Goal: Task Accomplishment & Management: Complete application form

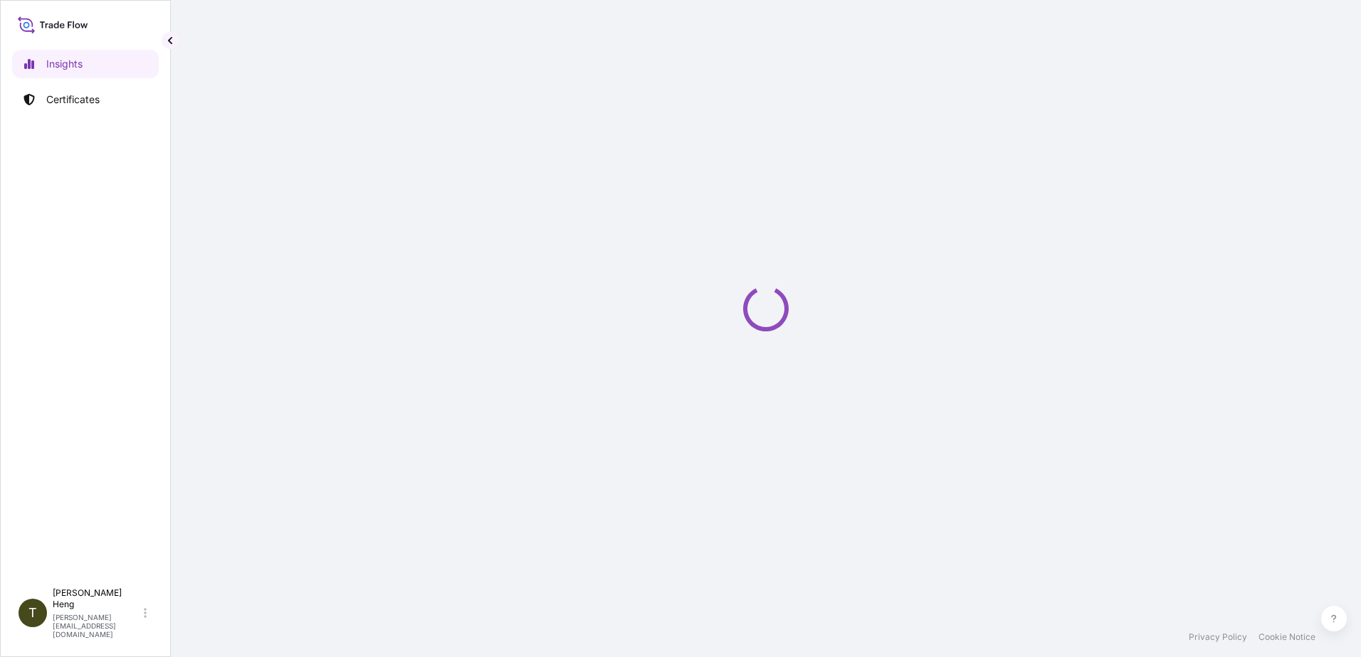
select select "2025"
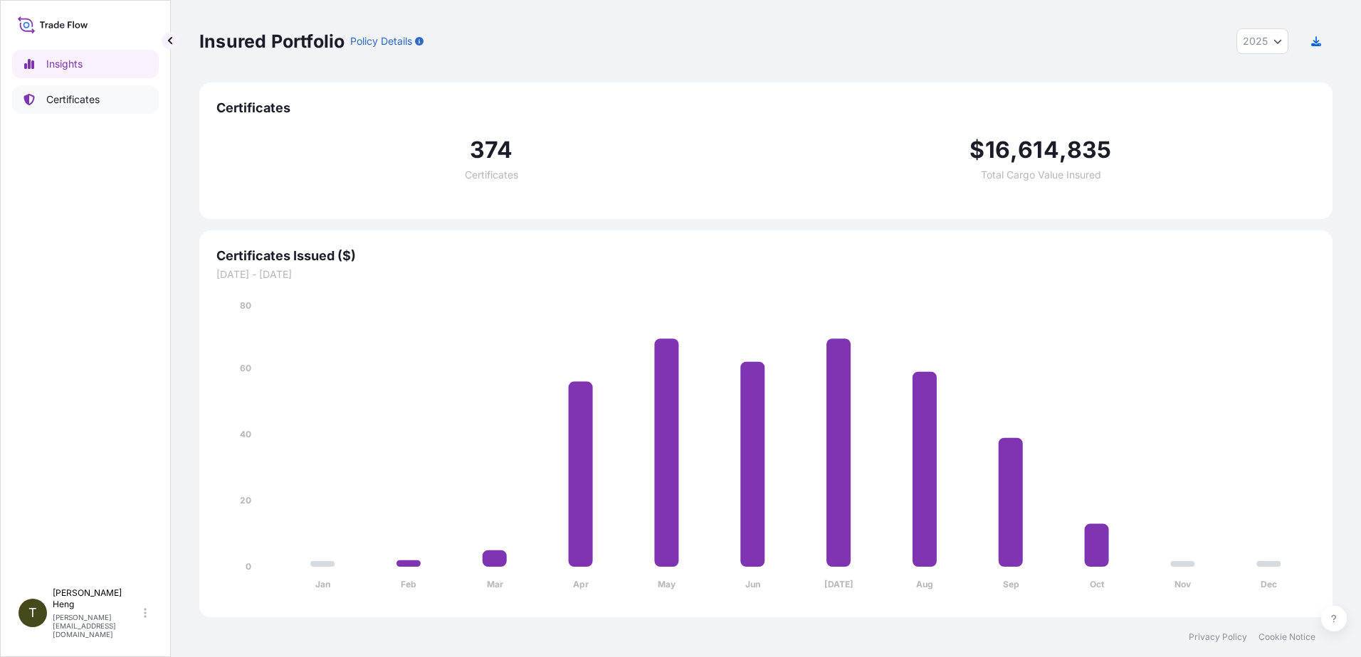
click at [80, 95] on p "Certificates" at bounding box center [72, 100] width 53 height 14
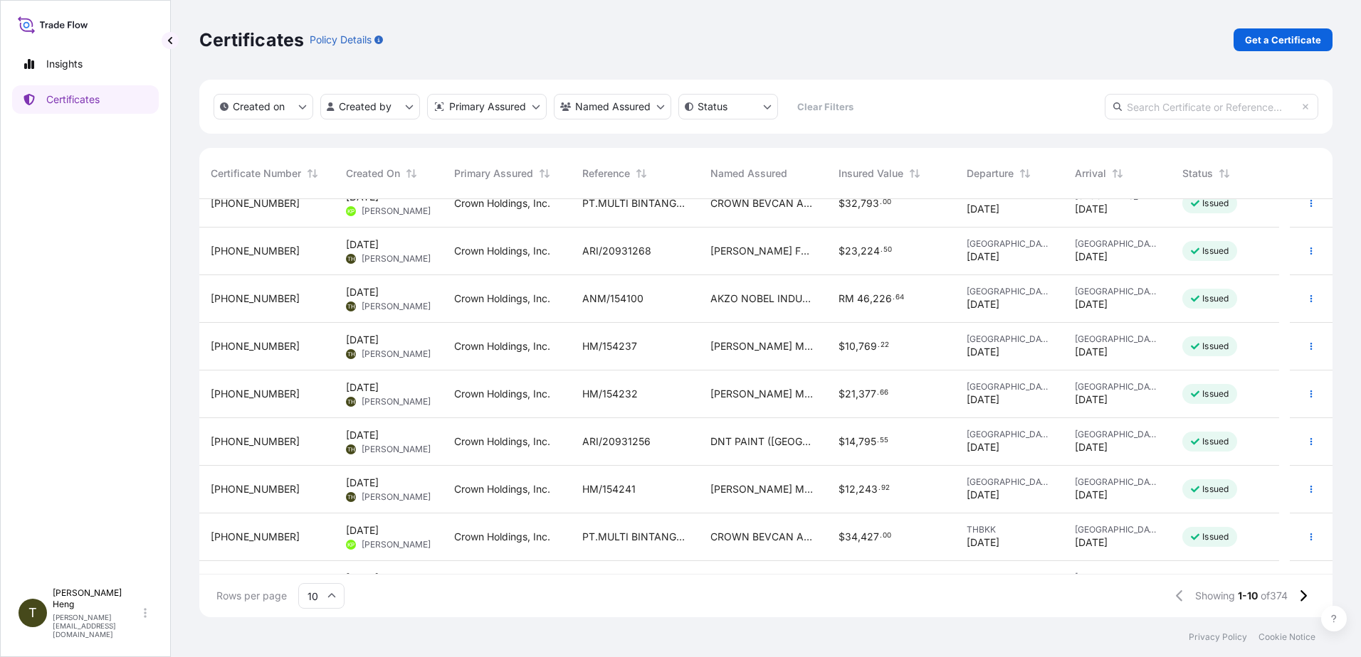
scroll to position [102, 0]
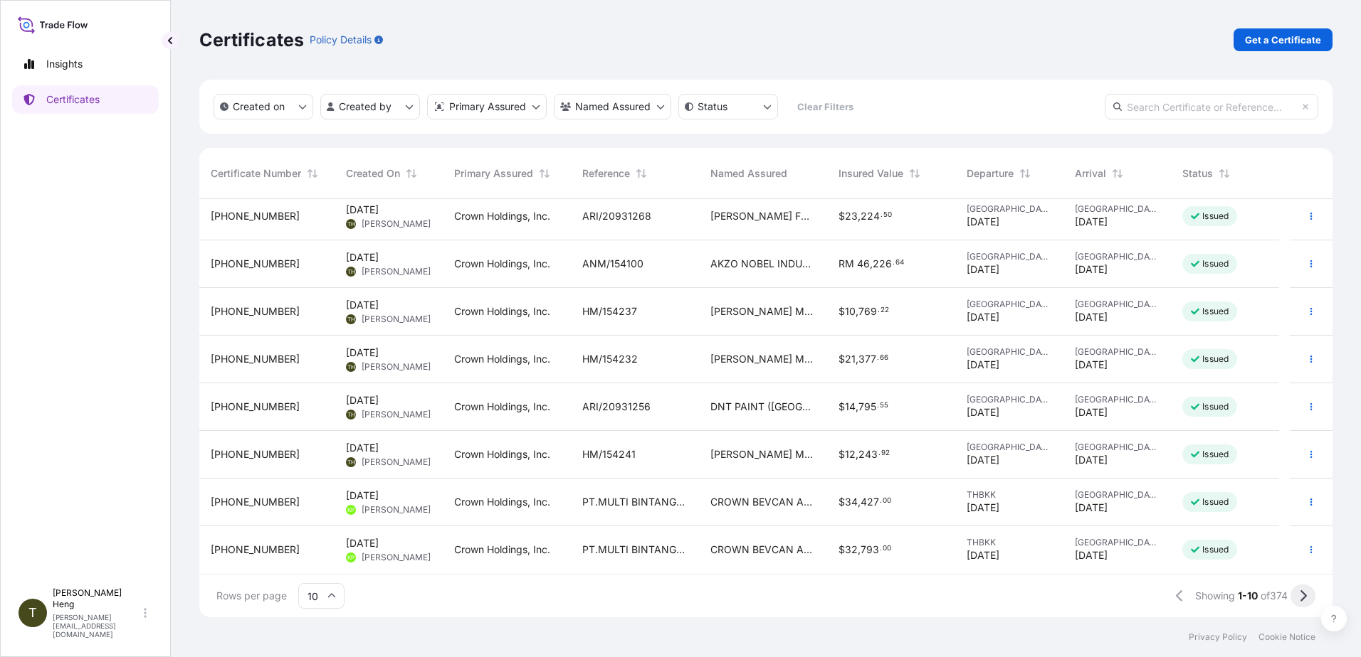
click at [1300, 592] on icon at bounding box center [1303, 596] width 8 height 13
click at [1299, 593] on icon at bounding box center [1303, 596] width 8 height 13
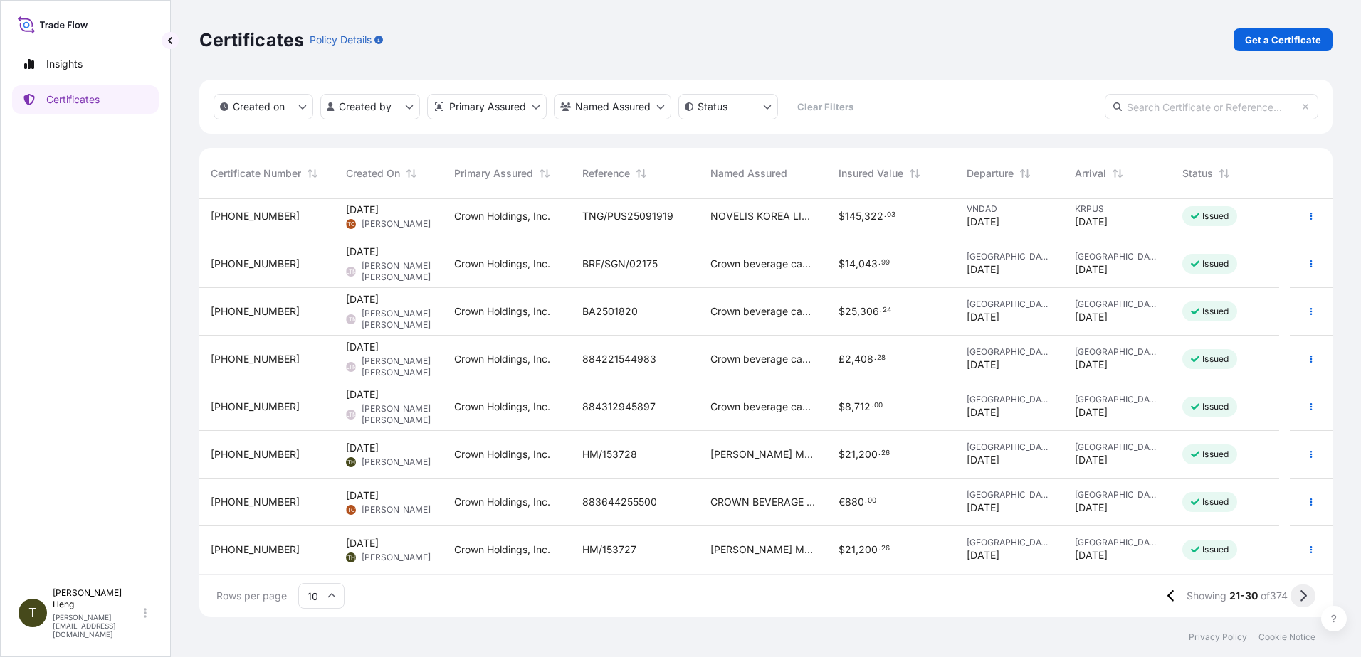
click at [1301, 589] on button at bounding box center [1302, 596] width 25 height 23
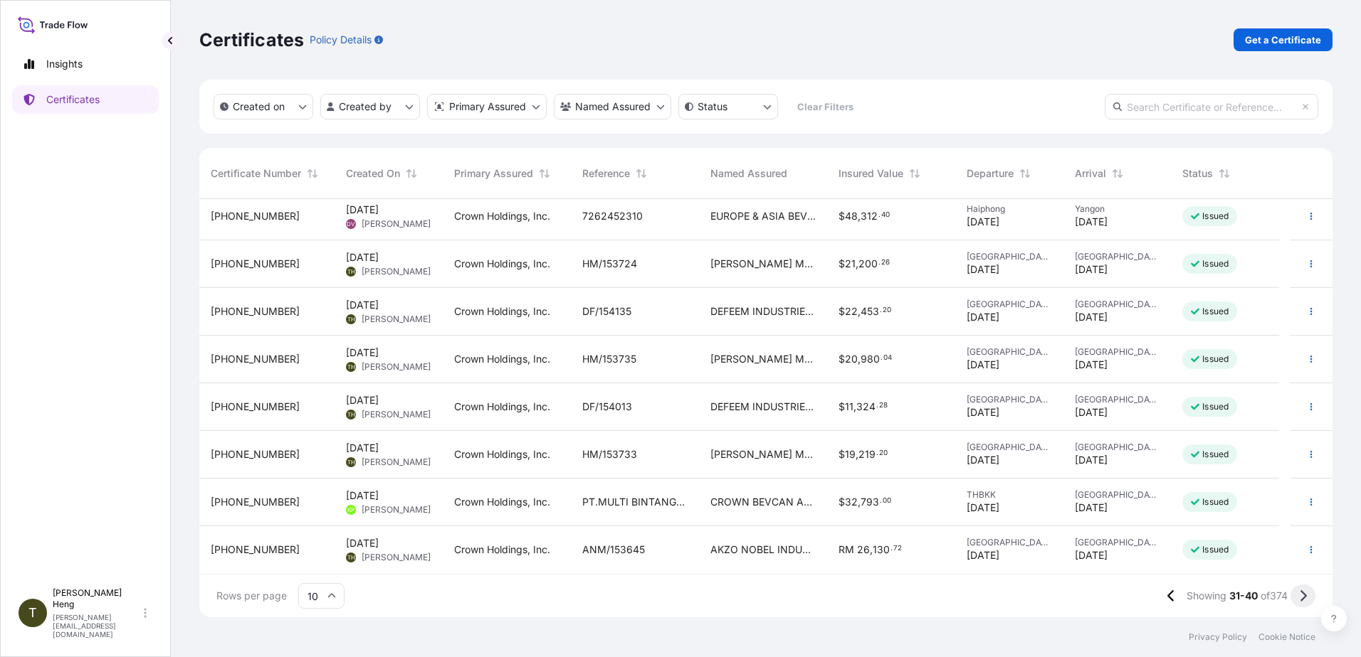
click at [1299, 593] on icon at bounding box center [1303, 596] width 8 height 13
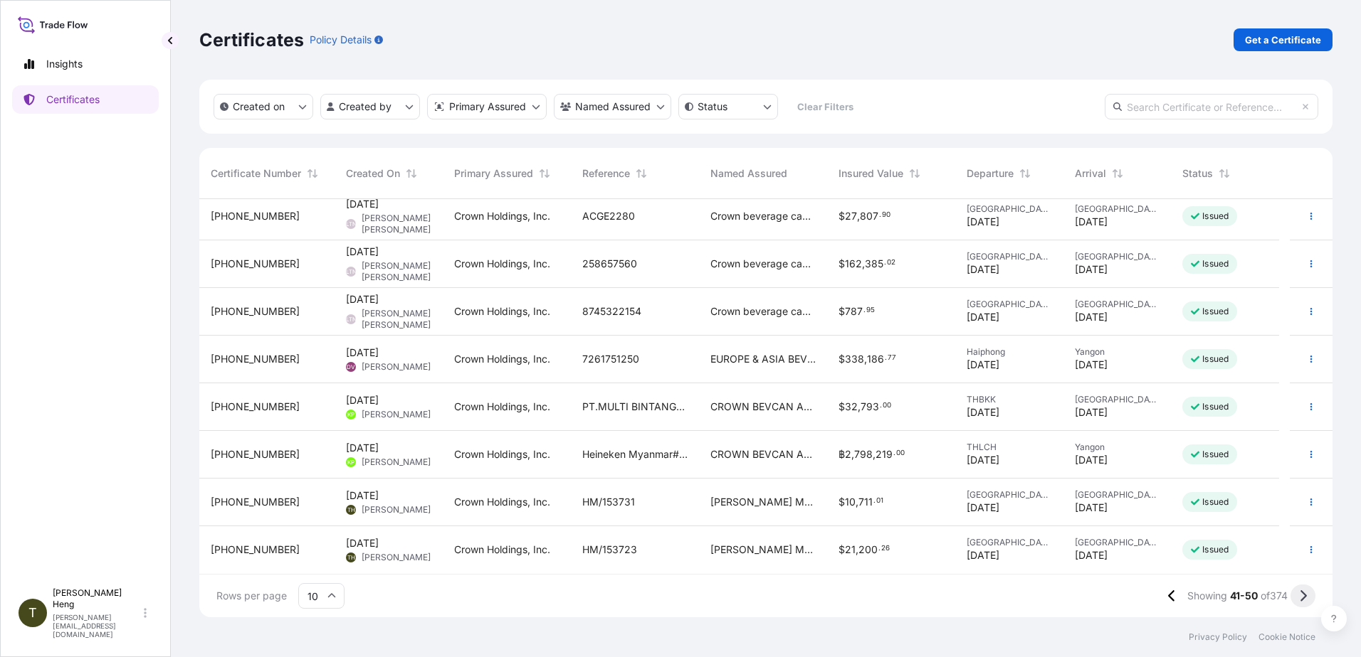
click at [1300, 598] on icon at bounding box center [1303, 596] width 8 height 13
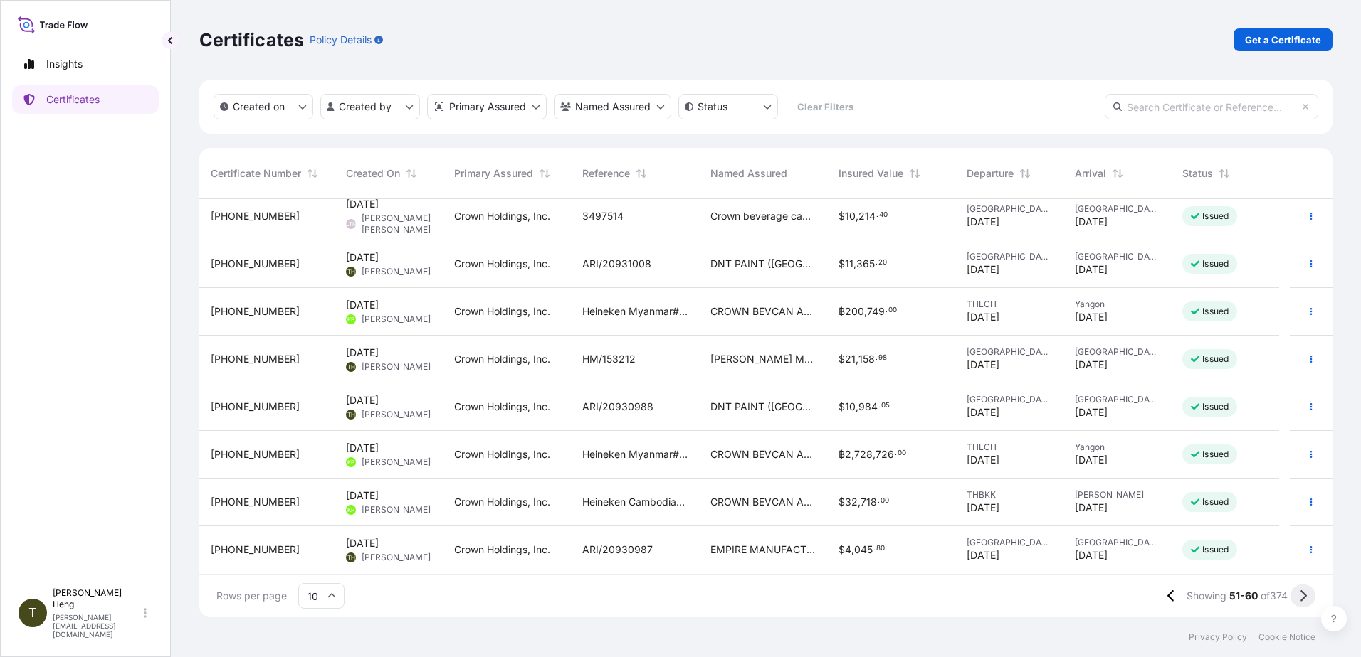
click at [1301, 597] on icon at bounding box center [1303, 596] width 8 height 13
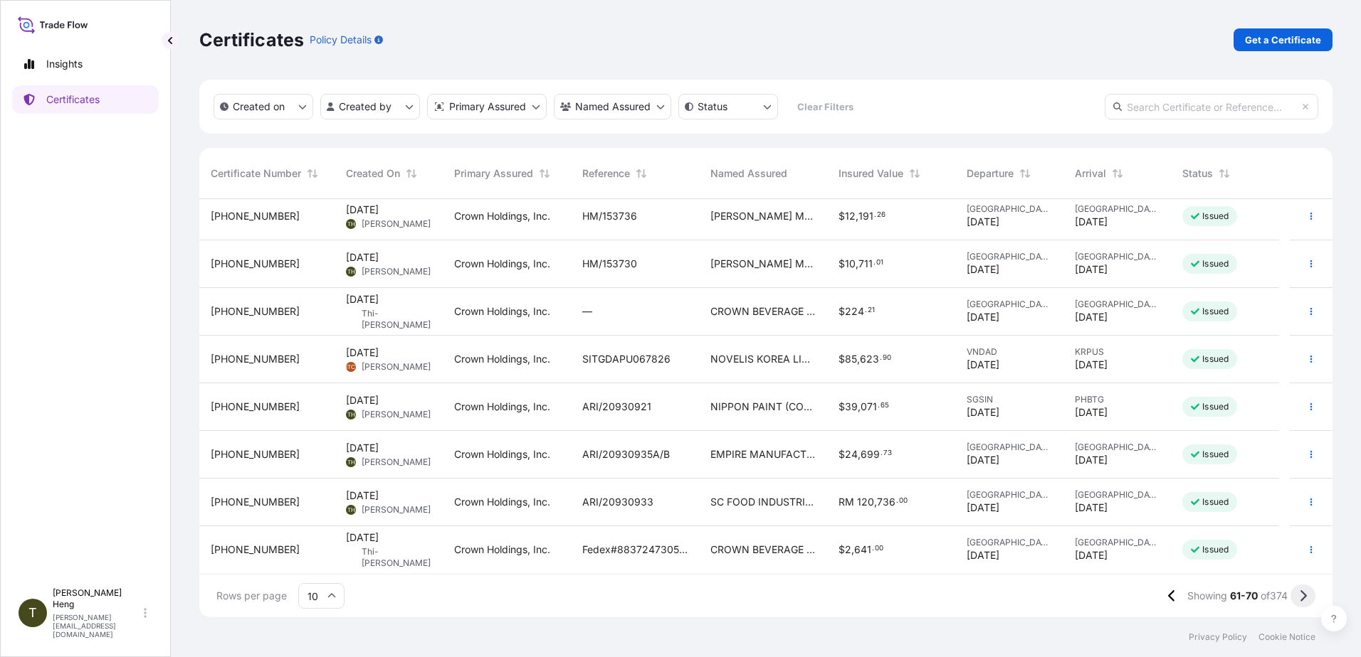
click at [1304, 598] on icon at bounding box center [1303, 596] width 6 height 11
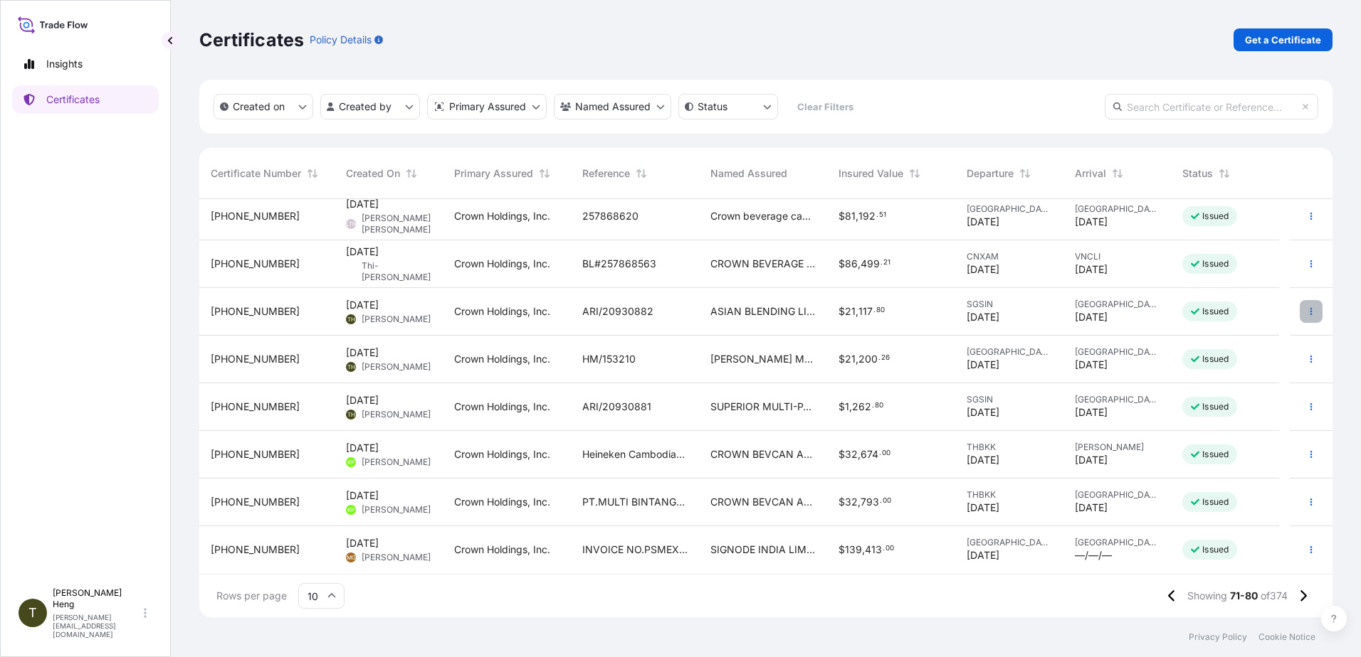
click at [1306, 310] on icon "button" at bounding box center [1310, 311] width 9 height 9
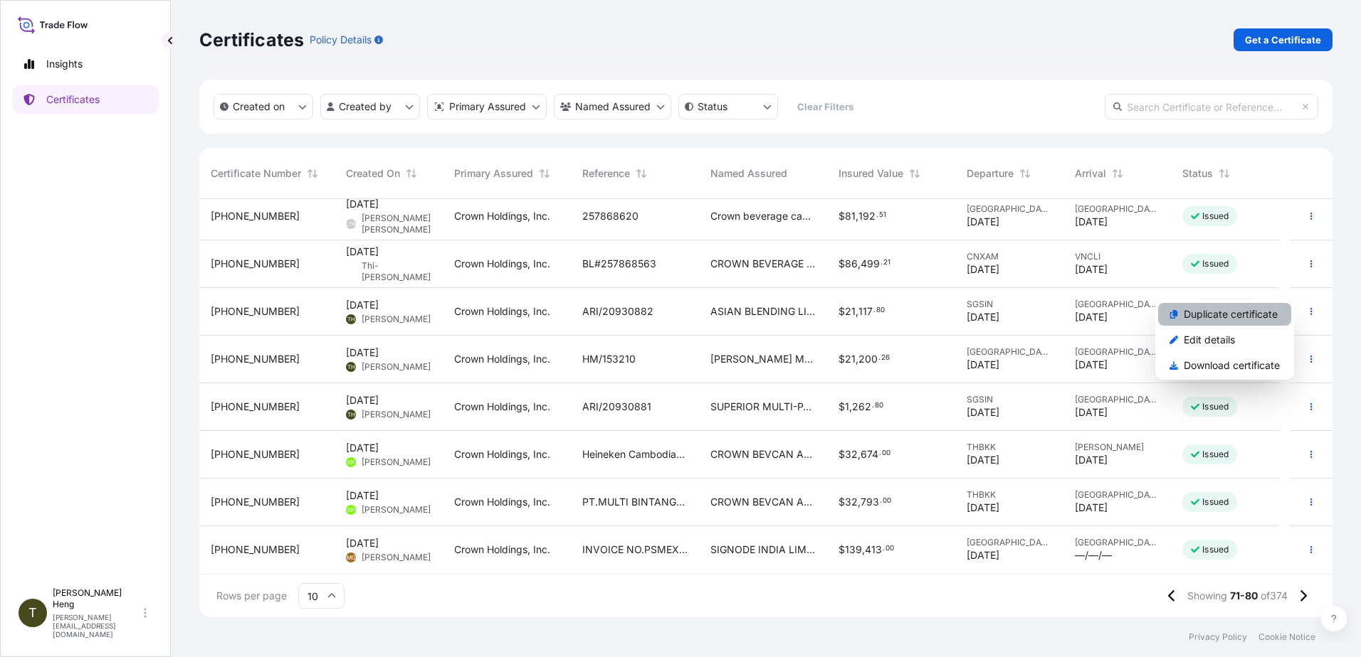
click at [1227, 315] on p "Duplicate certificate" at bounding box center [1230, 314] width 94 height 14
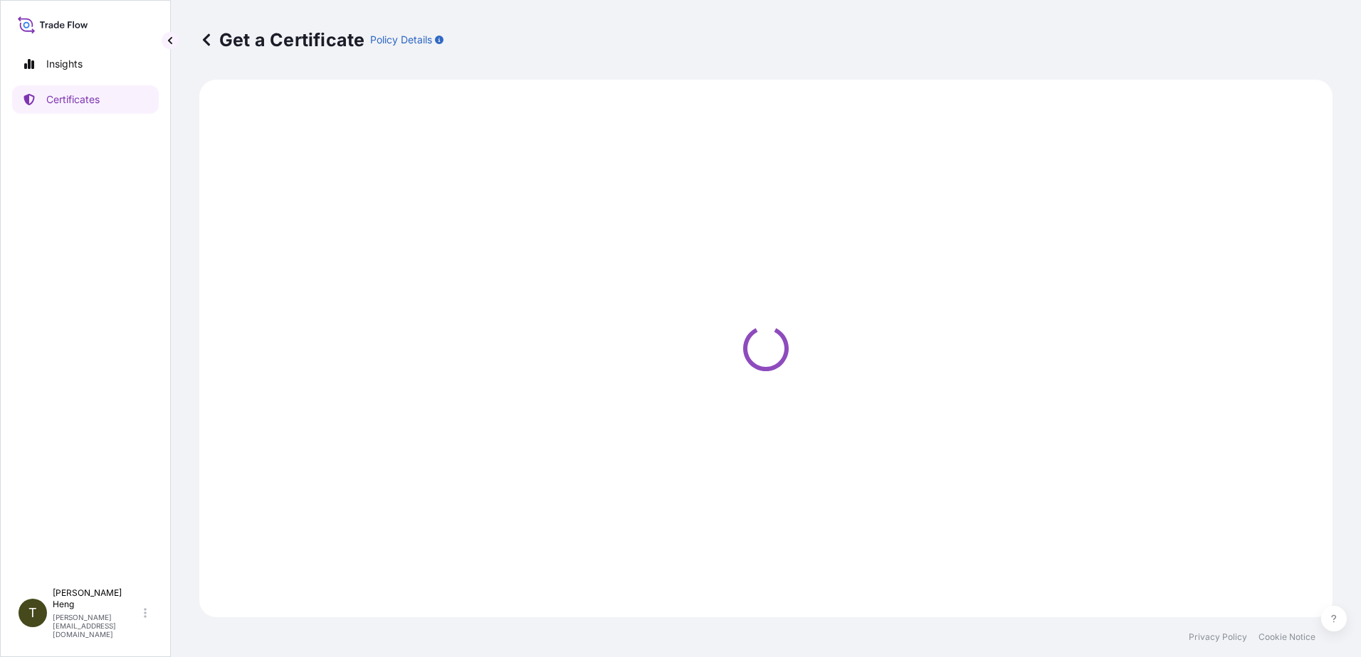
select select "Sea"
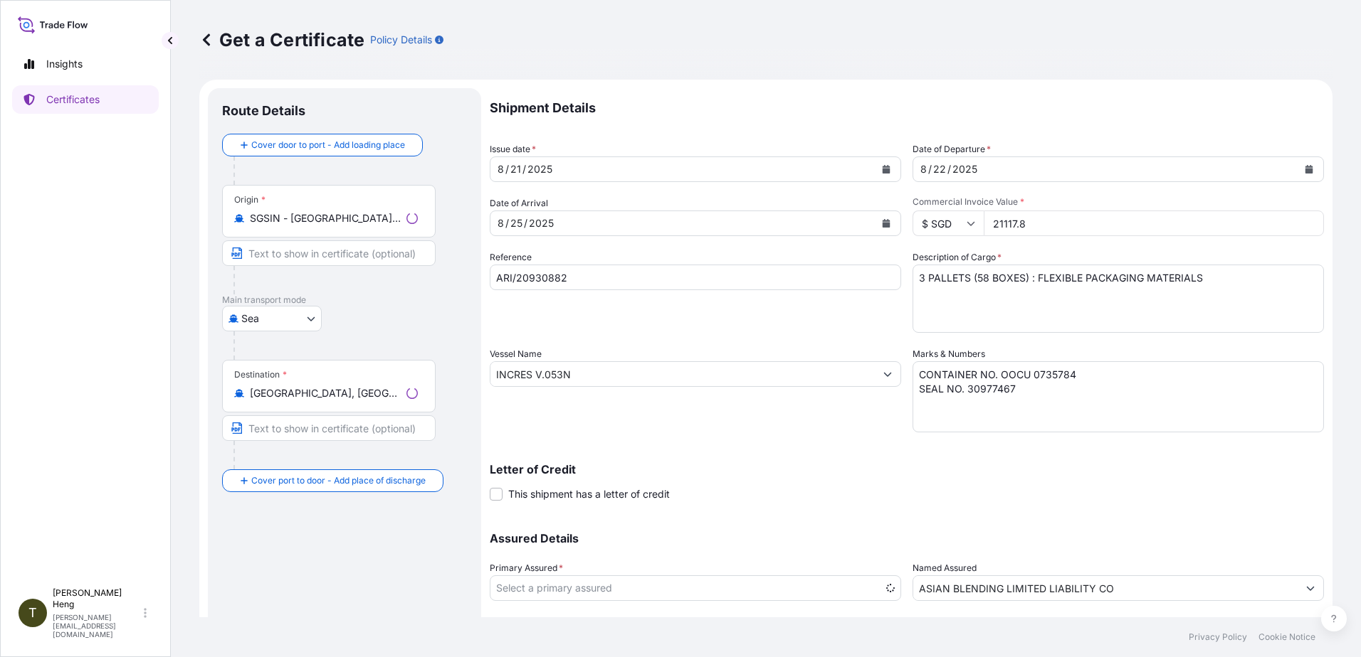
select select "31483"
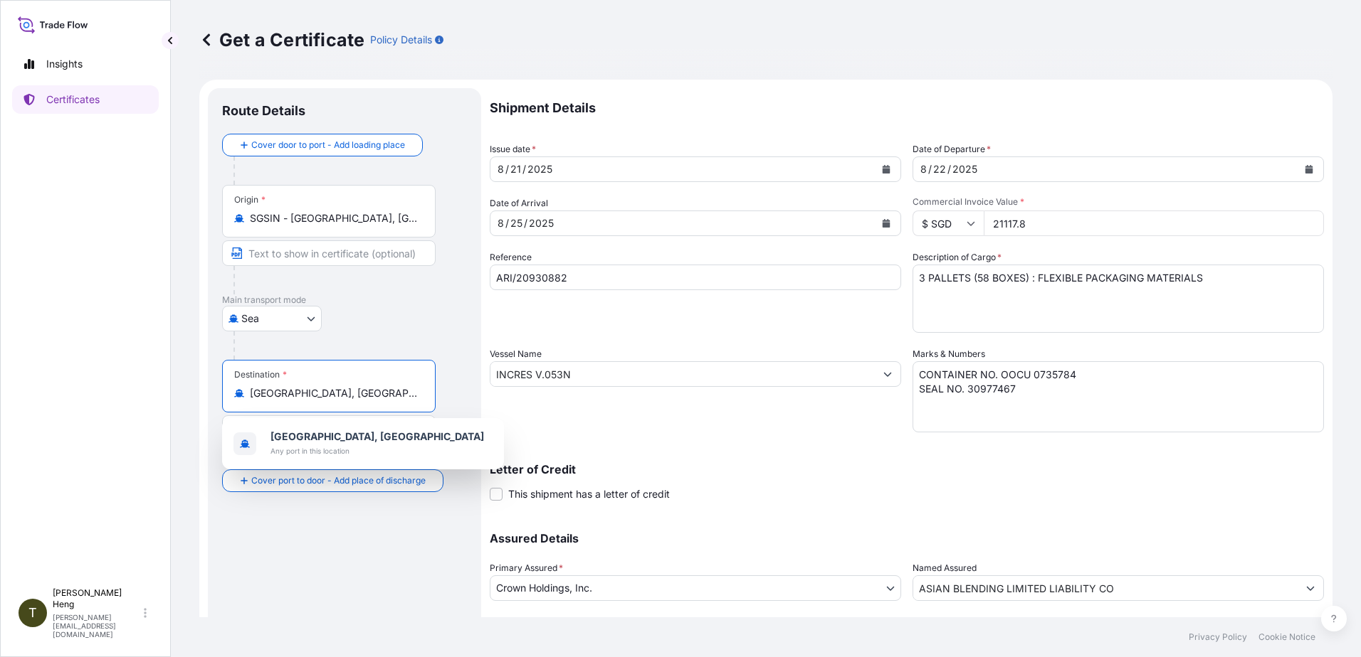
click at [269, 396] on input "[GEOGRAPHIC_DATA], [GEOGRAPHIC_DATA]" at bounding box center [334, 393] width 168 height 14
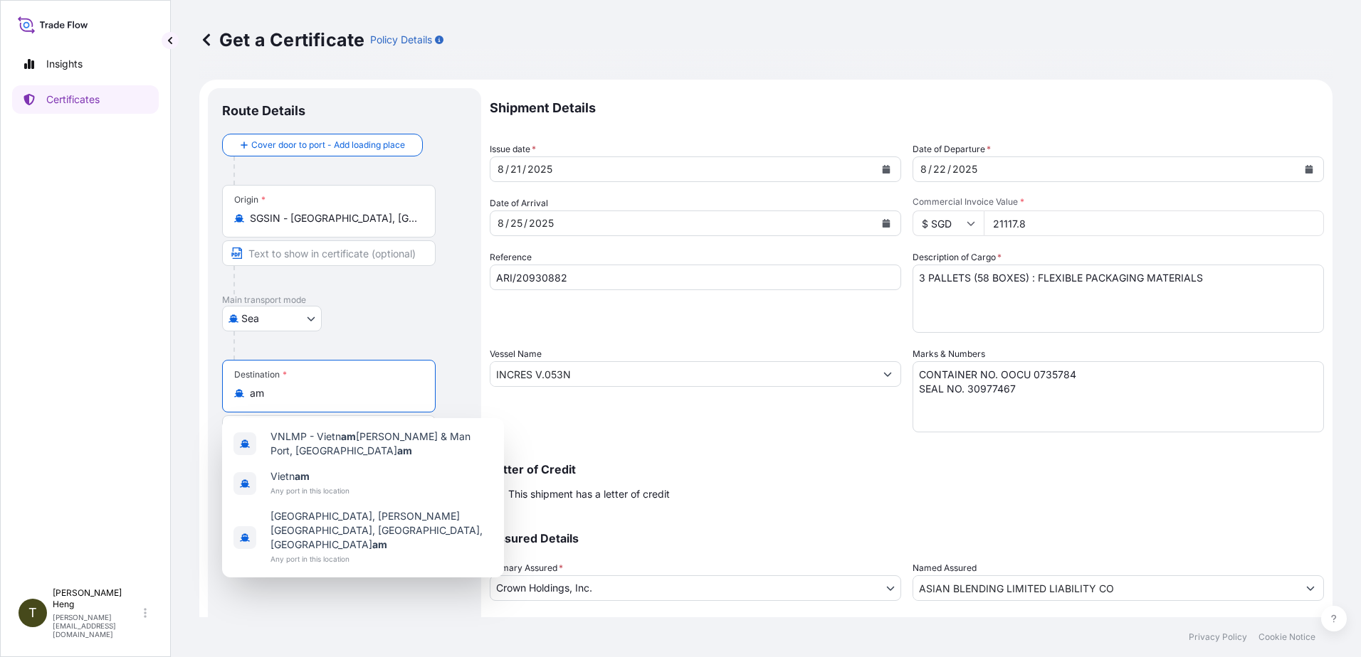
type input "m"
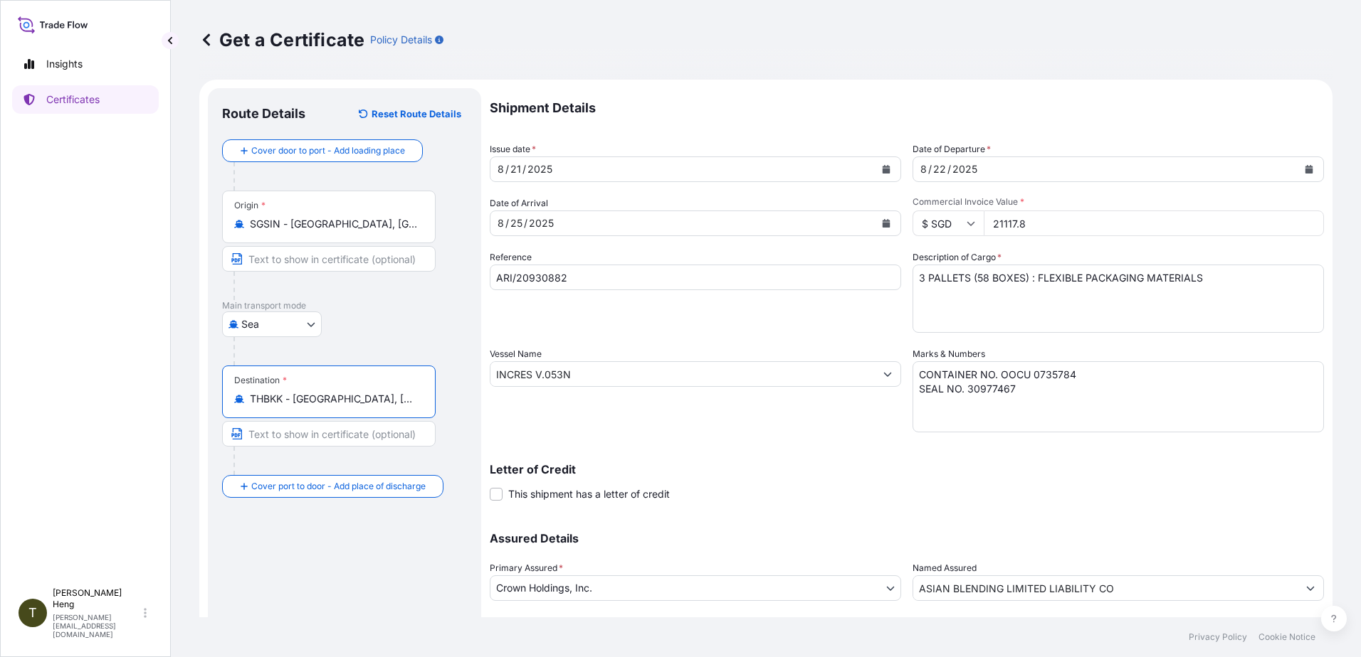
type input "THBKK - [GEOGRAPHIC_DATA], [GEOGRAPHIC_DATA]"
click at [882, 168] on icon "Calendar" at bounding box center [886, 169] width 9 height 9
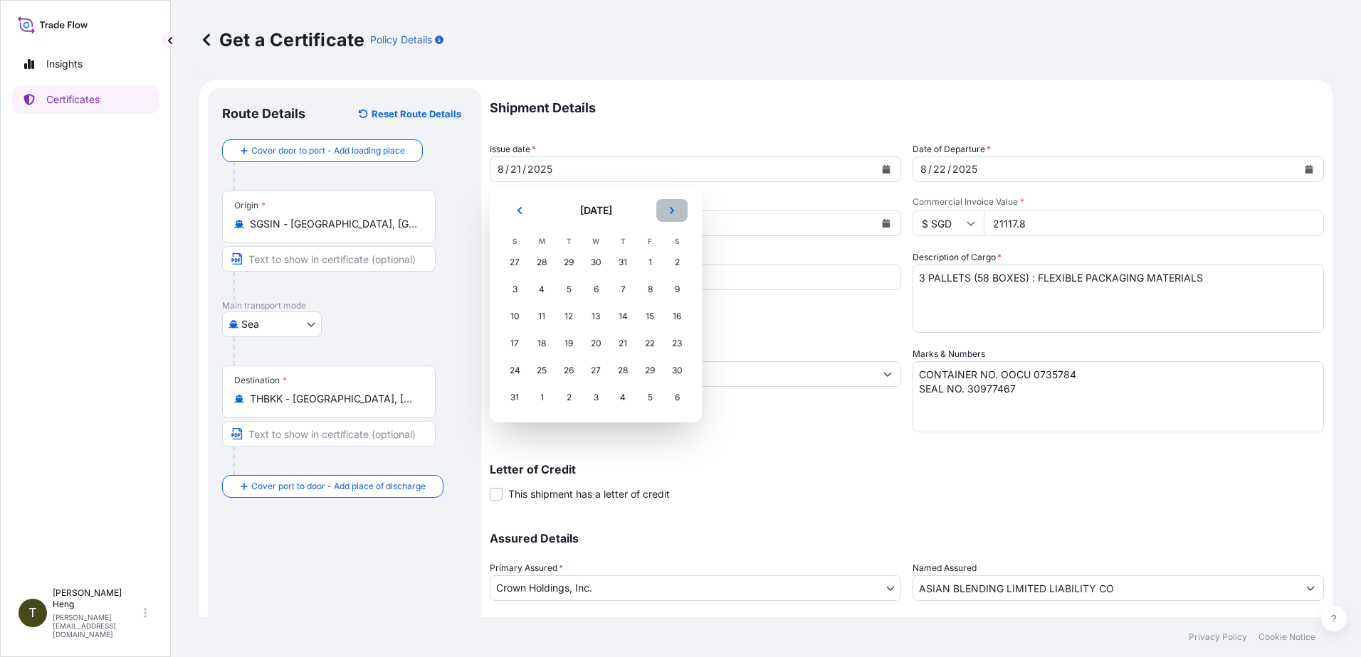
click at [670, 213] on icon "Next" at bounding box center [672, 210] width 4 height 7
click at [544, 316] on div "13" at bounding box center [542, 317] width 26 height 26
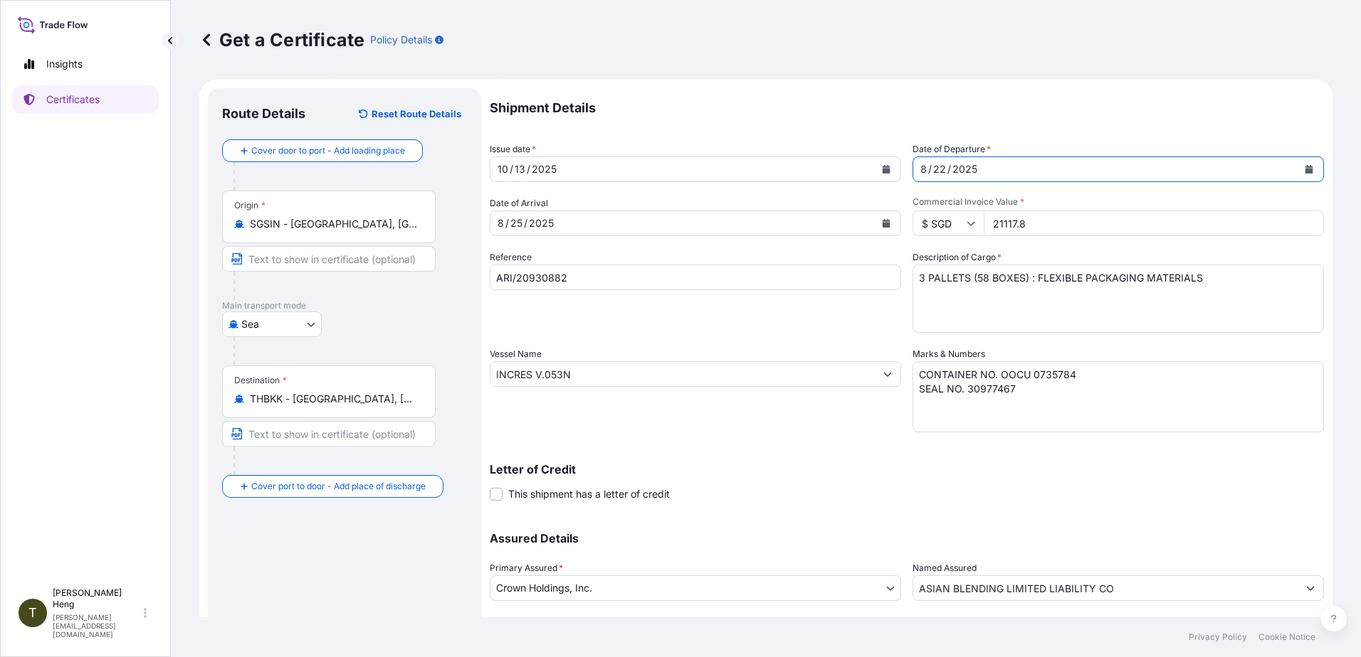
click at [1305, 167] on icon "Calendar" at bounding box center [1309, 169] width 8 height 9
click at [882, 223] on icon "Calendar" at bounding box center [886, 223] width 8 height 9
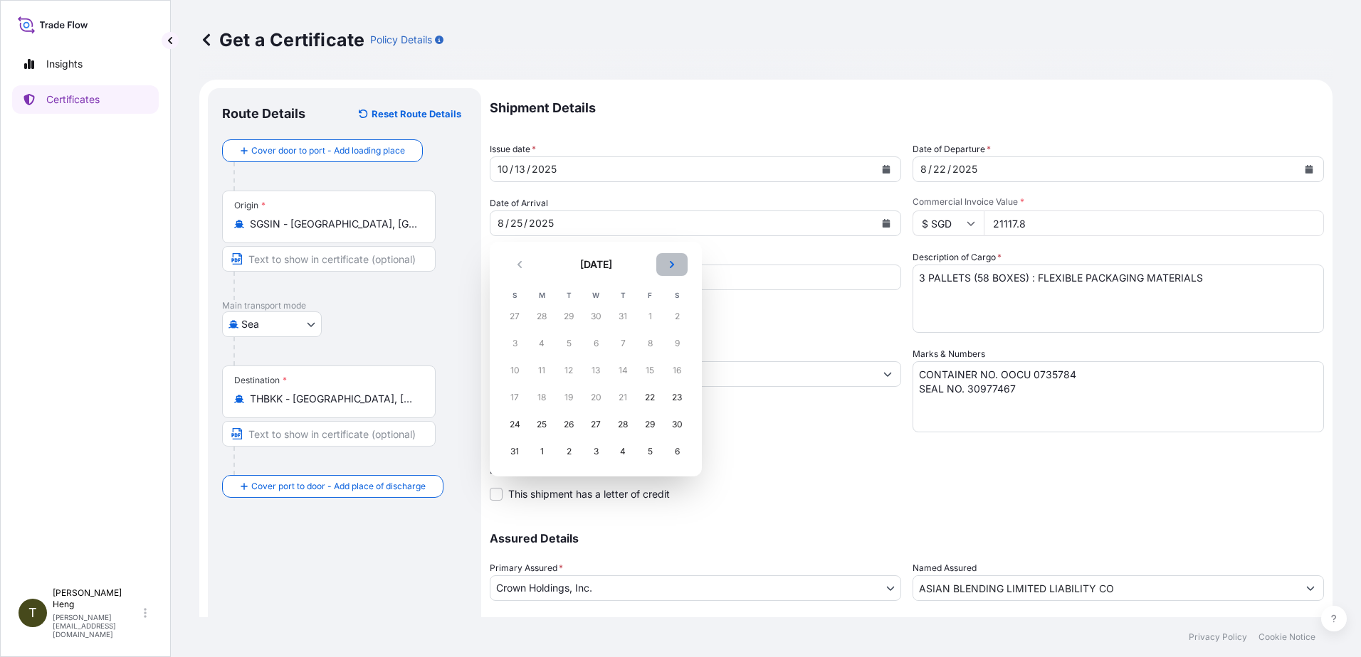
click at [672, 263] on icon "Next" at bounding box center [672, 264] width 4 height 7
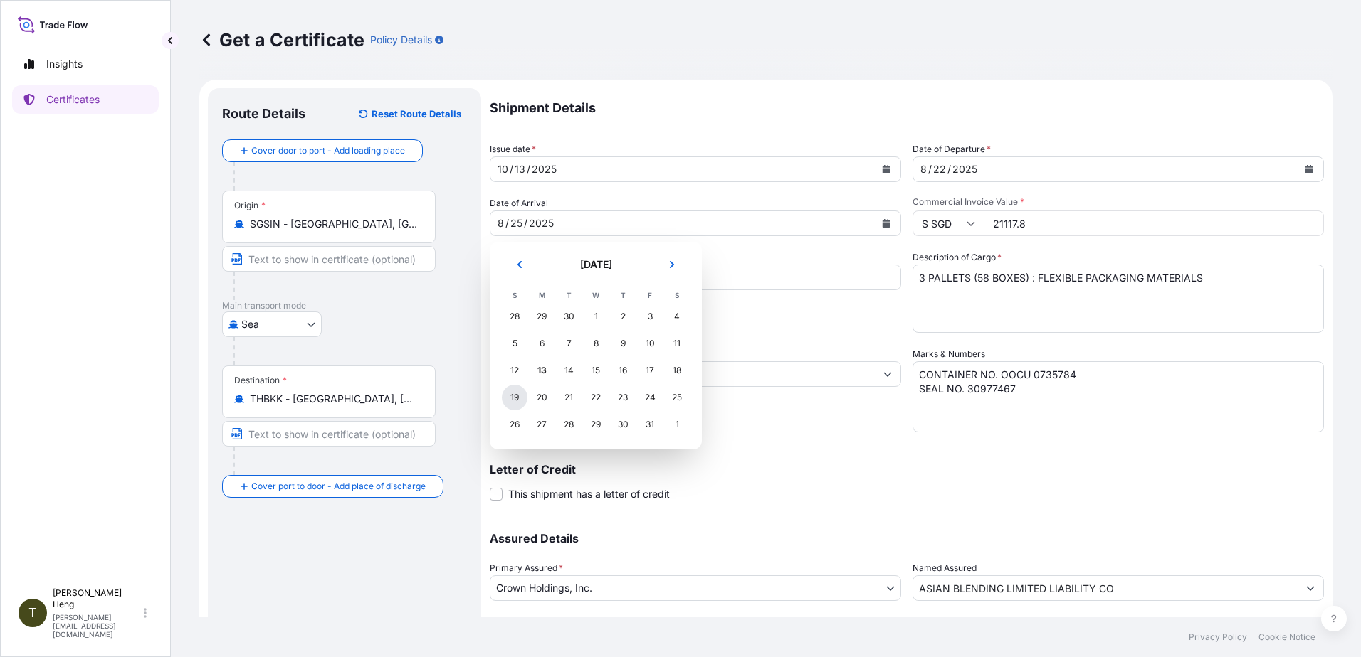
click at [514, 395] on div "19" at bounding box center [515, 398] width 26 height 26
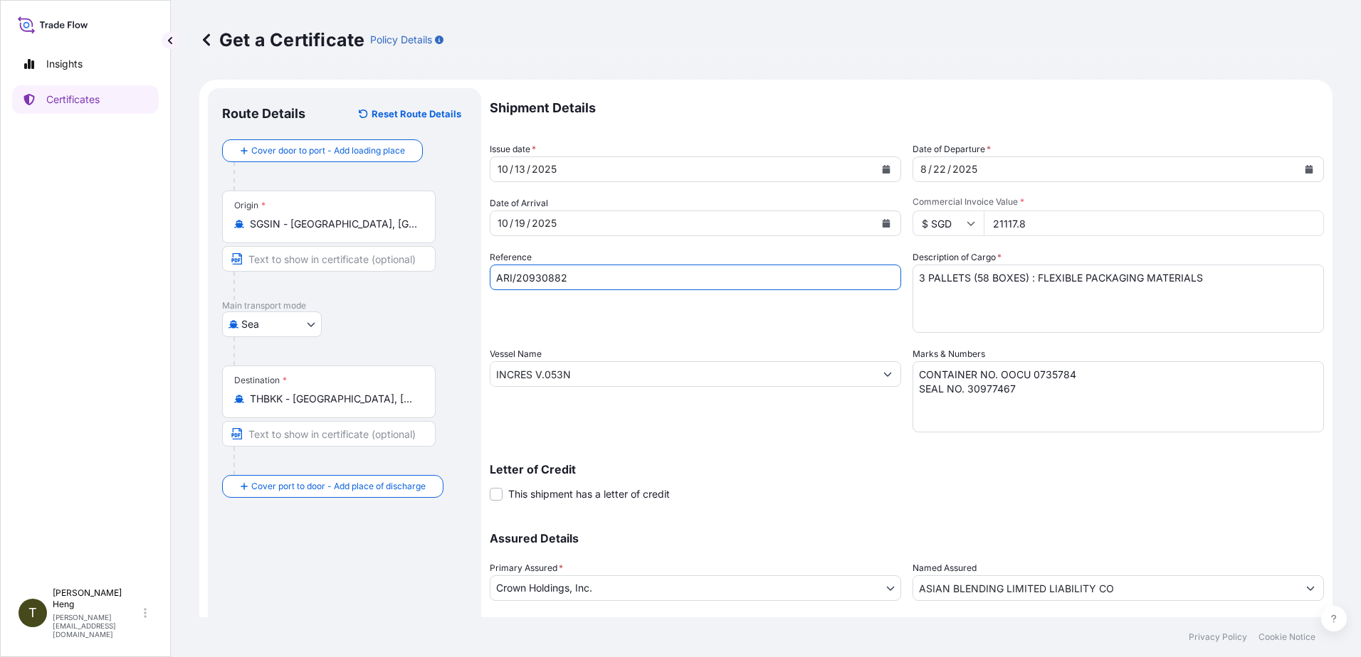
click at [595, 271] on input "ARI/20930882" at bounding box center [695, 278] width 411 height 26
type input "ARI/20931267"
click at [1304, 168] on icon "Calendar" at bounding box center [1308, 169] width 9 height 9
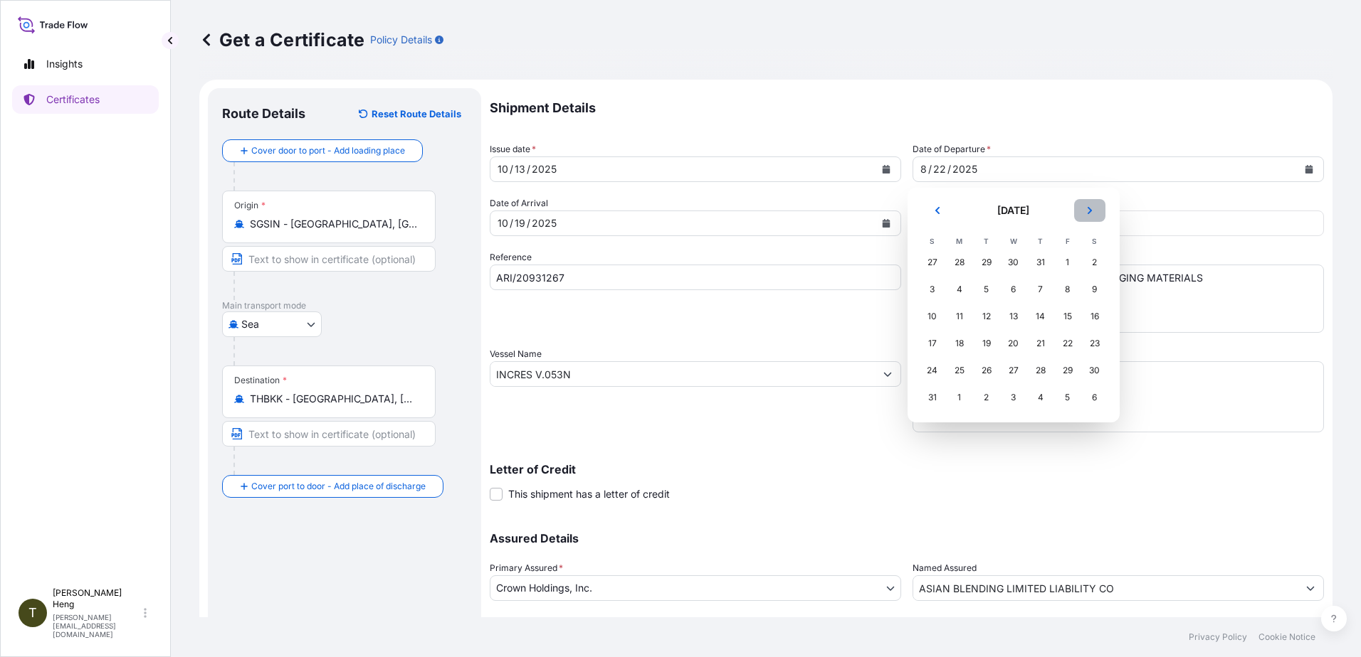
click at [1088, 209] on icon "Next" at bounding box center [1089, 210] width 9 height 9
click at [1011, 319] on div "15" at bounding box center [1013, 317] width 26 height 26
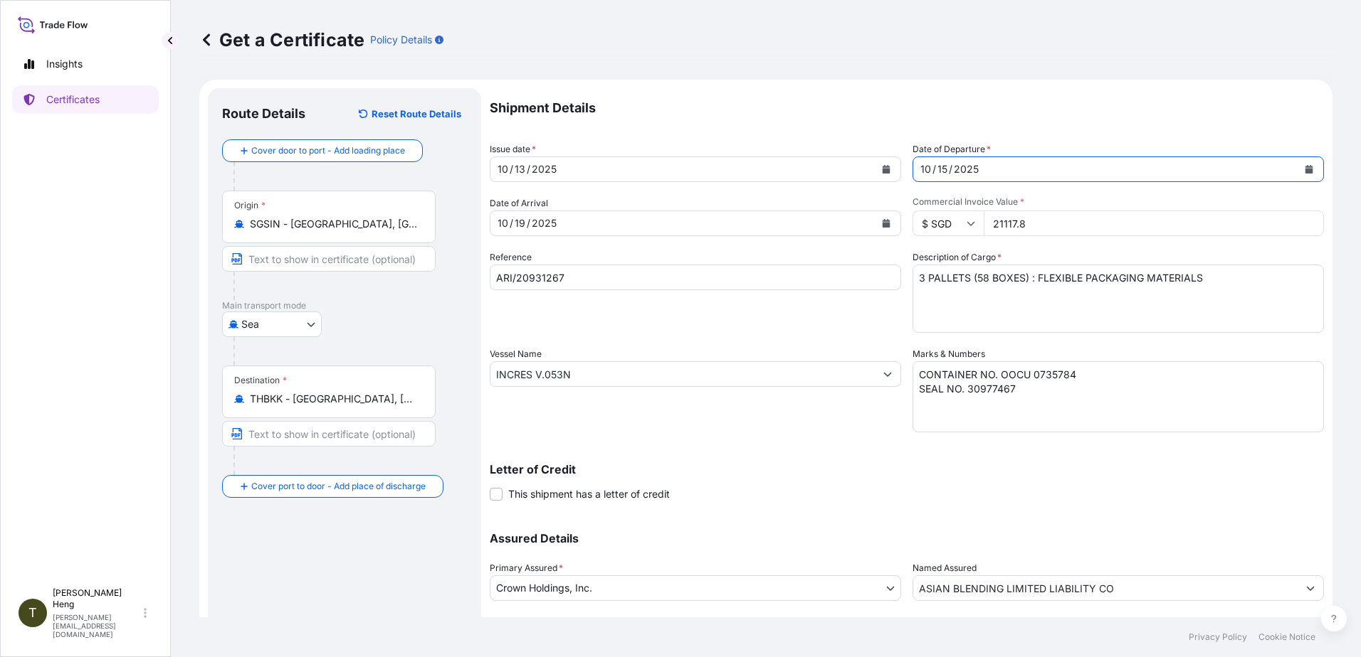
click at [994, 224] on input "21117.8" at bounding box center [1153, 224] width 340 height 26
type input "28590.41"
click at [914, 282] on textarea "3 PALLETS (58 BOXES) : FLEXIBLE PACKAGING MATERIALS" at bounding box center [1117, 299] width 411 height 68
drag, startPoint x: 973, startPoint y: 274, endPoint x: 936, endPoint y: 348, distance: 82.7
click at [973, 275] on textarea "3 PALLETS (58 BOXES) : FLEXIBLE PACKAGING MATERIALS" at bounding box center [1117, 299] width 411 height 68
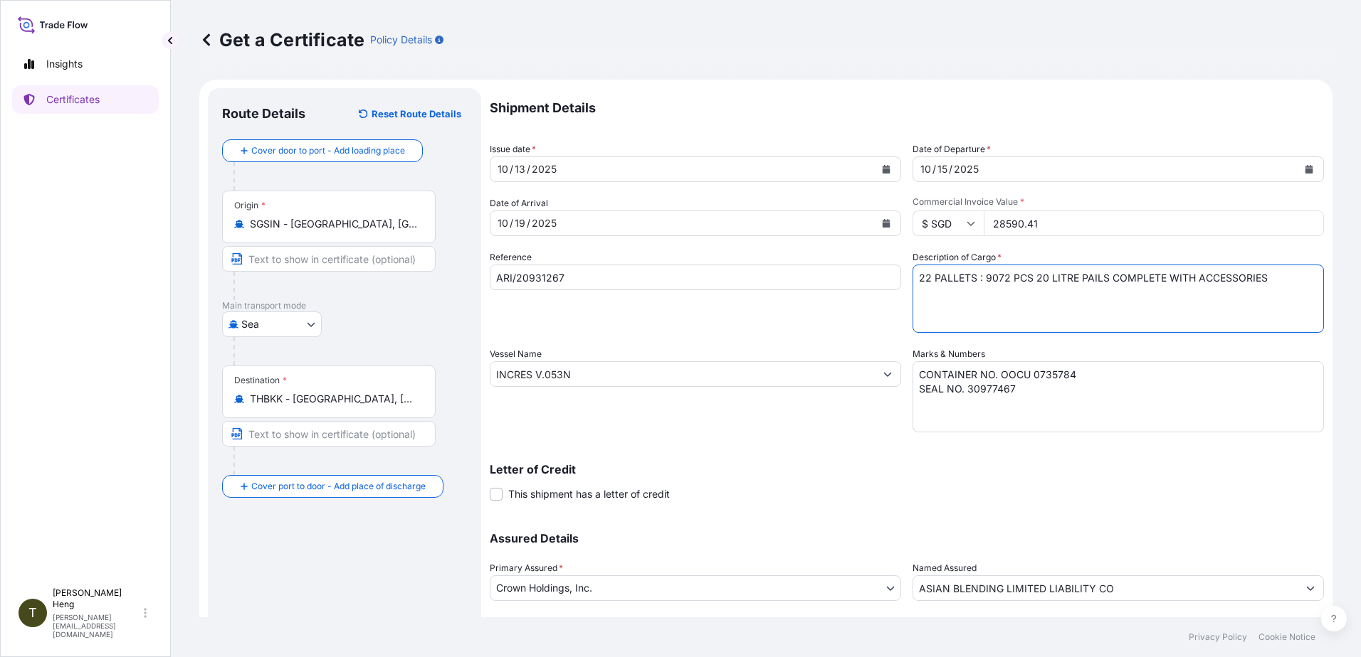
type textarea "22 PALLETS : 9072 PCS 20 LITRE PAILS COMPLETE WITH ACCESSORIES"
click at [620, 372] on input "INCRES V.053N" at bounding box center [682, 374] width 384 height 26
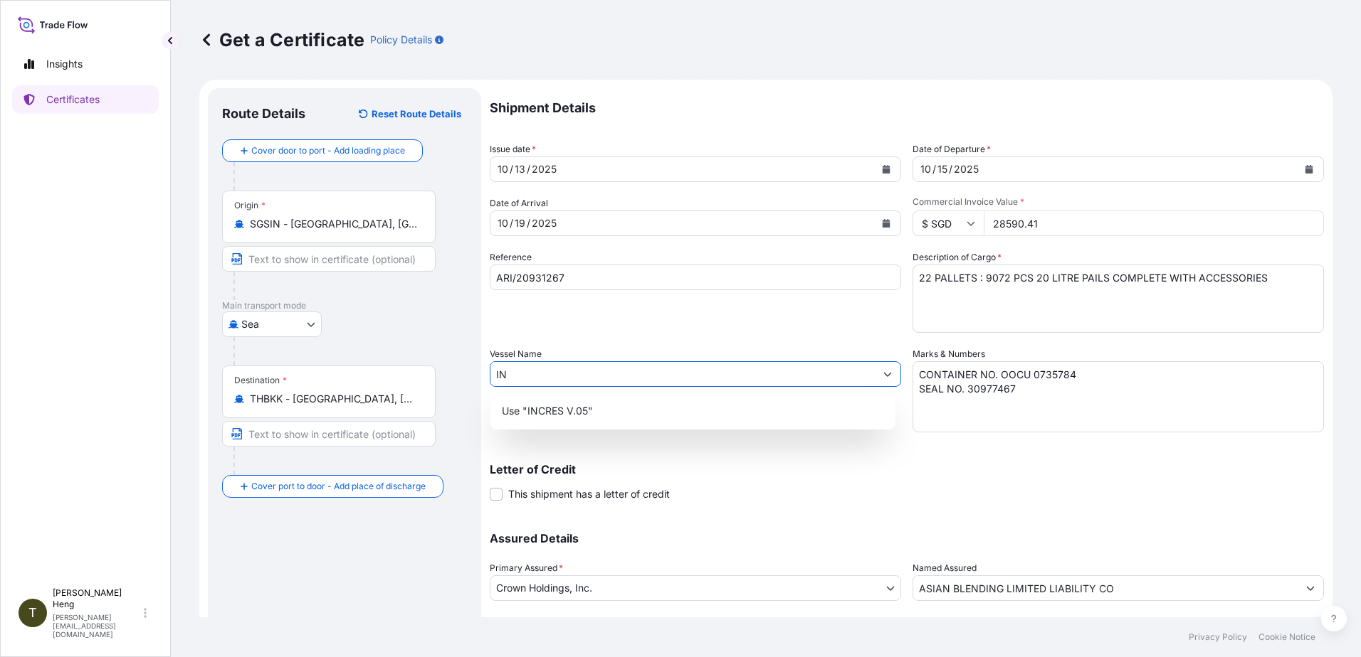
type input "I"
click at [570, 413] on p "Use "BALTRUM V.030N"" at bounding box center [560, 411] width 117 height 14
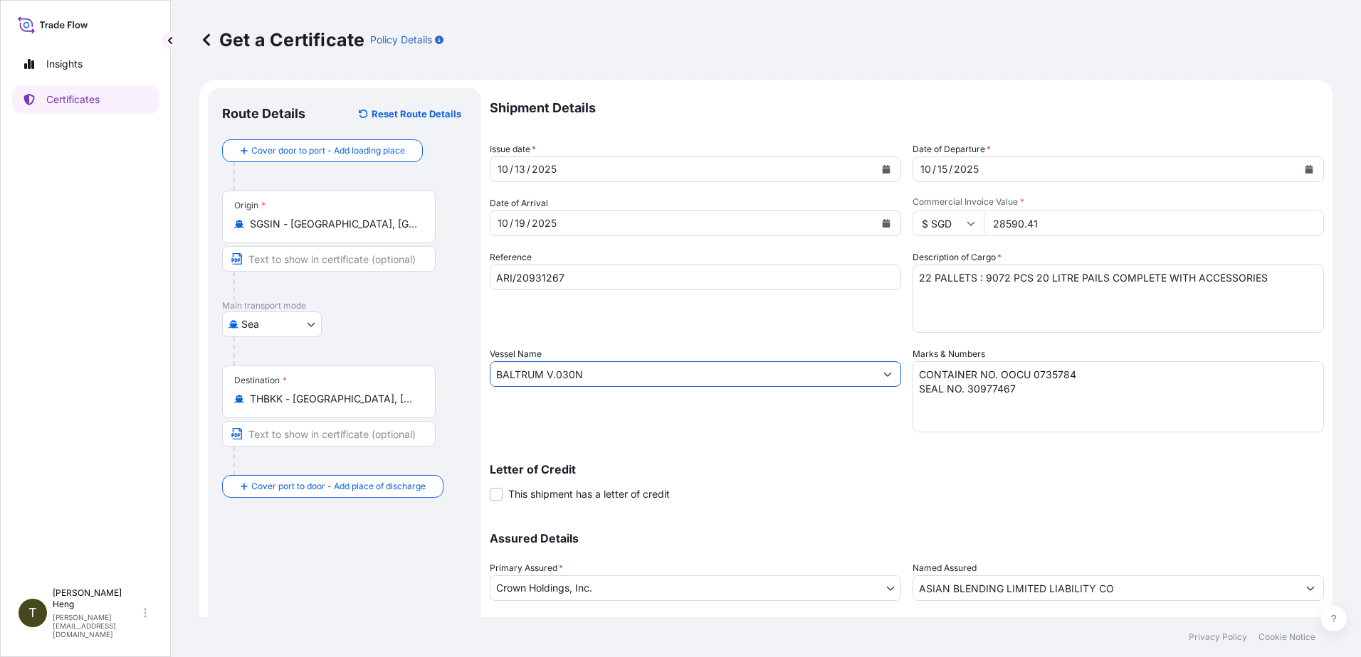
type input "BALTRUM V.030N"
click at [1305, 167] on icon "Calendar" at bounding box center [1309, 169] width 8 height 9
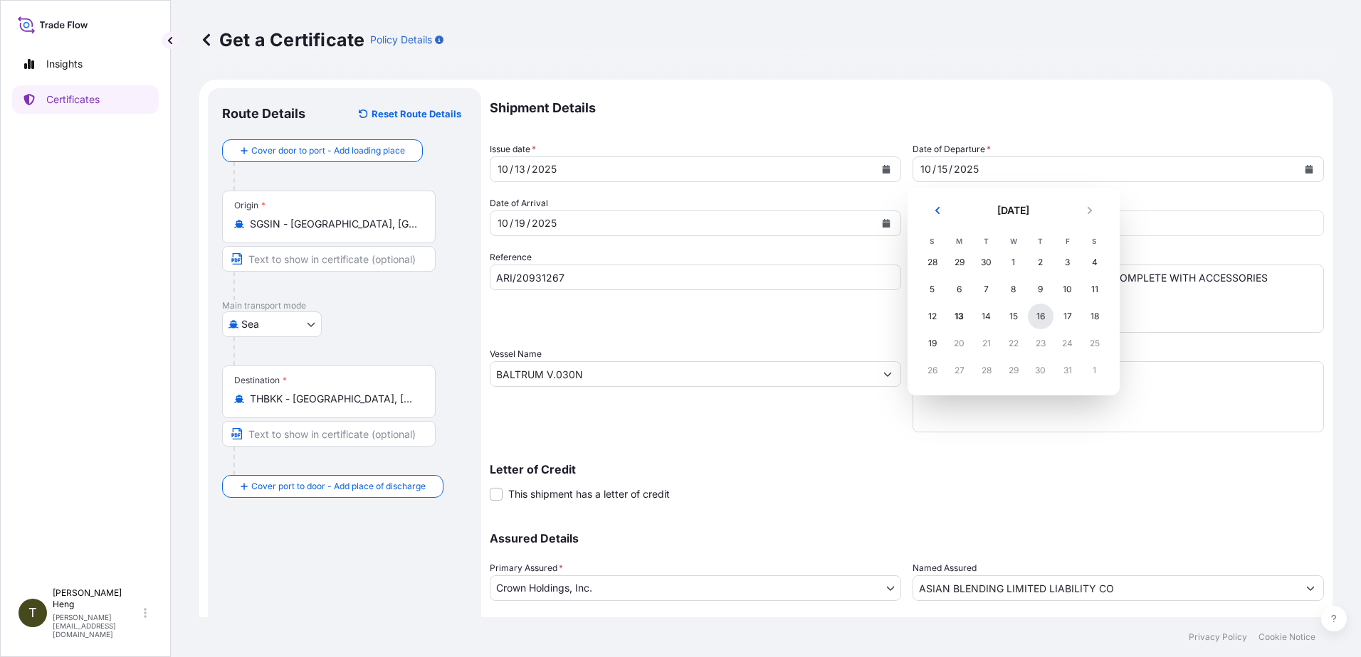
click at [1039, 322] on div "16" at bounding box center [1040, 317] width 26 height 26
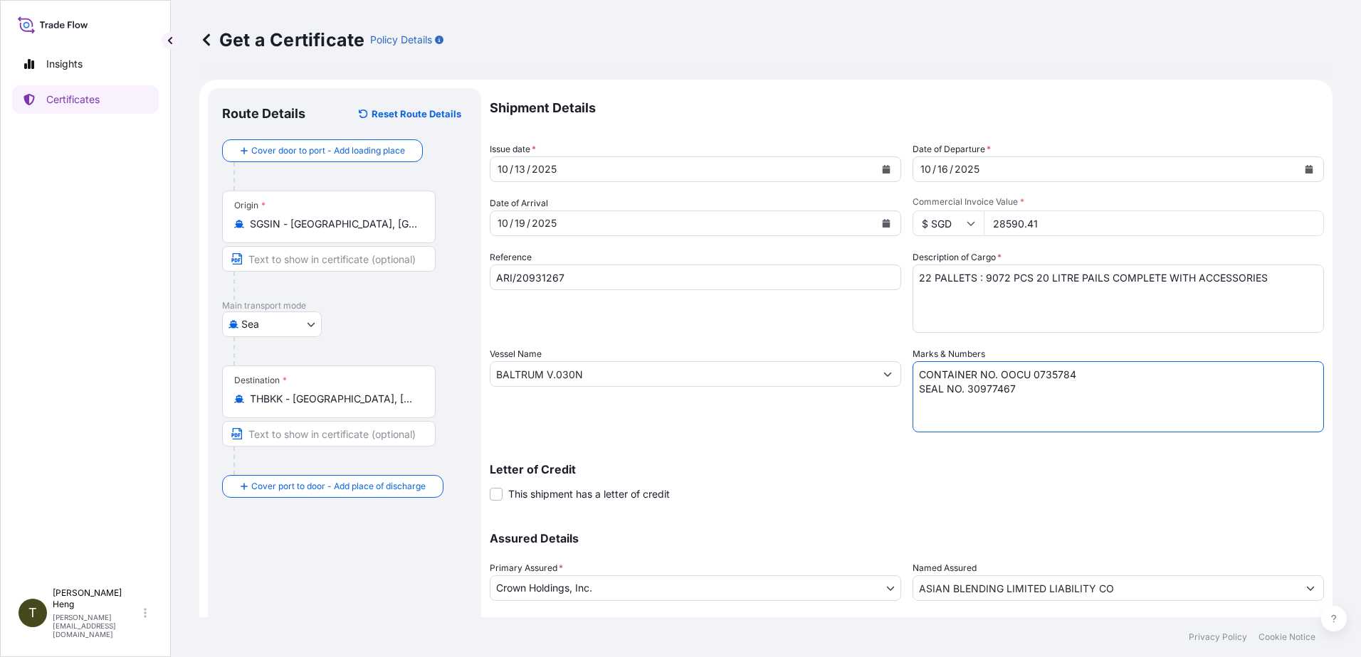
click at [1077, 376] on textarea "CONTAINER NO. OOCU 0735784 SEAL NO. 30977467" at bounding box center [1117, 396] width 411 height 71
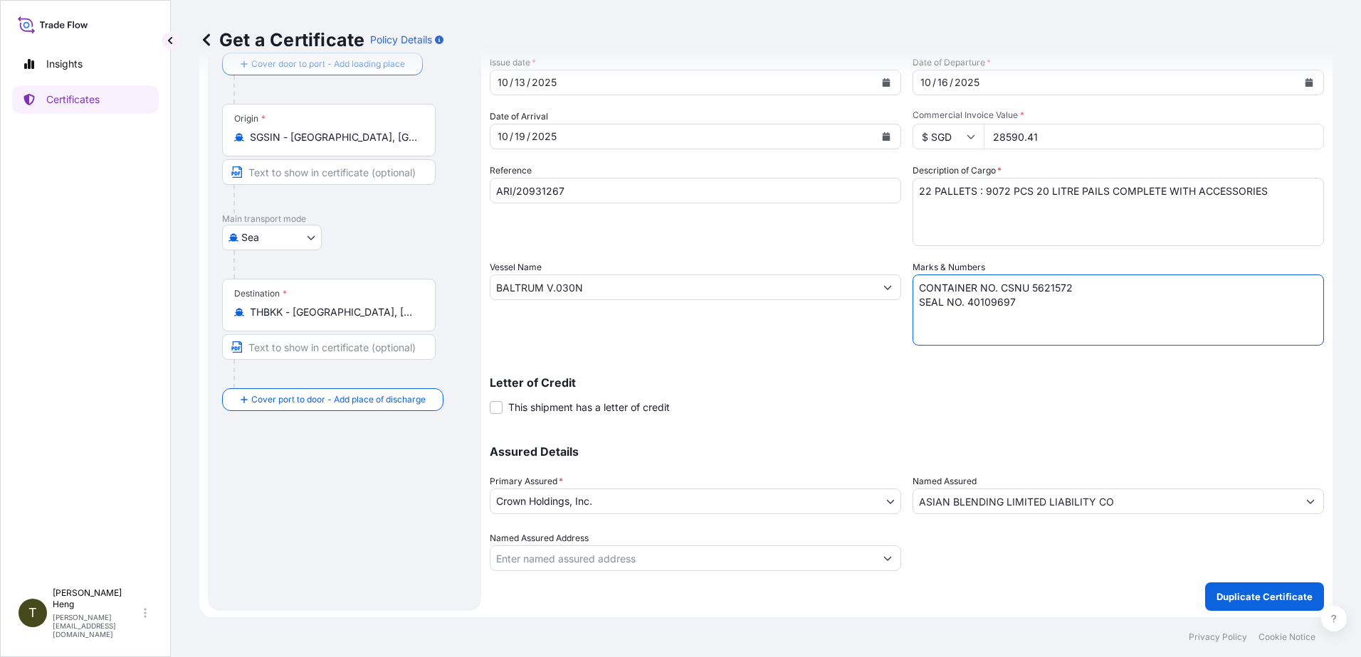
scroll to position [89, 0]
type textarea "CONTAINER NO. CSNU 5621572 SEAL NO. 40109697"
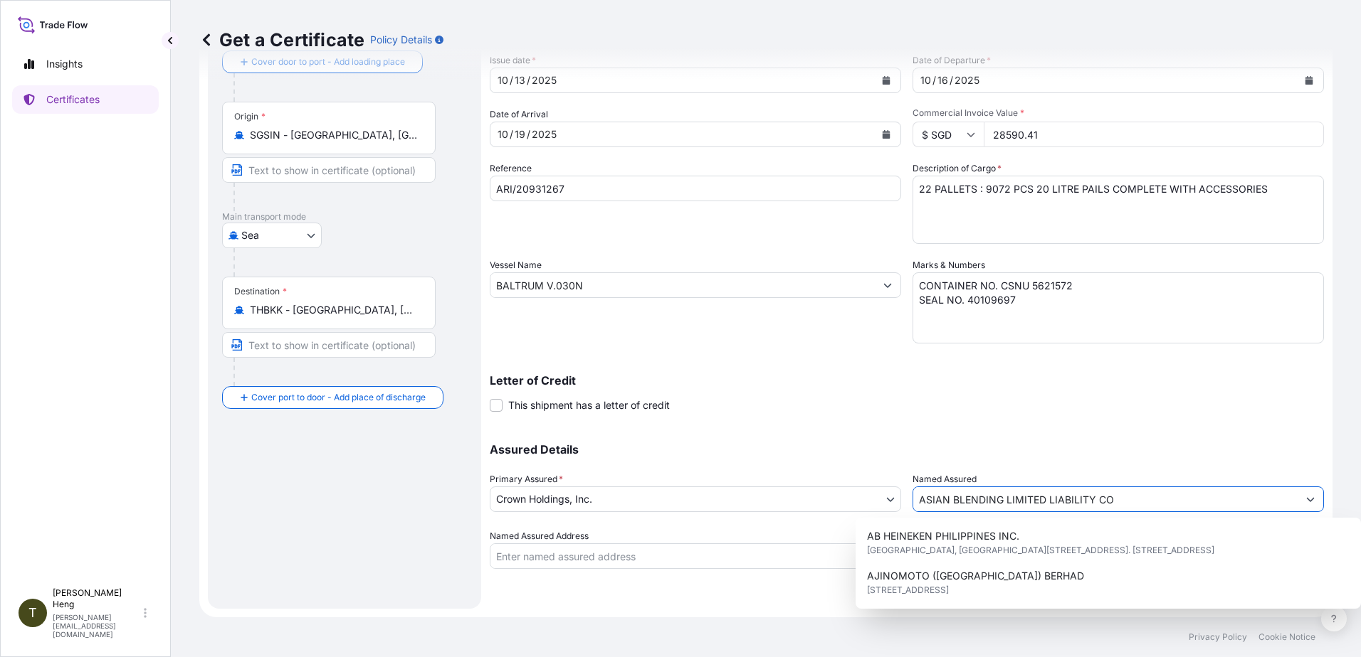
click at [1122, 504] on input "ASIAN BLENDING LIMITED LIABILITY CO" at bounding box center [1105, 500] width 384 height 26
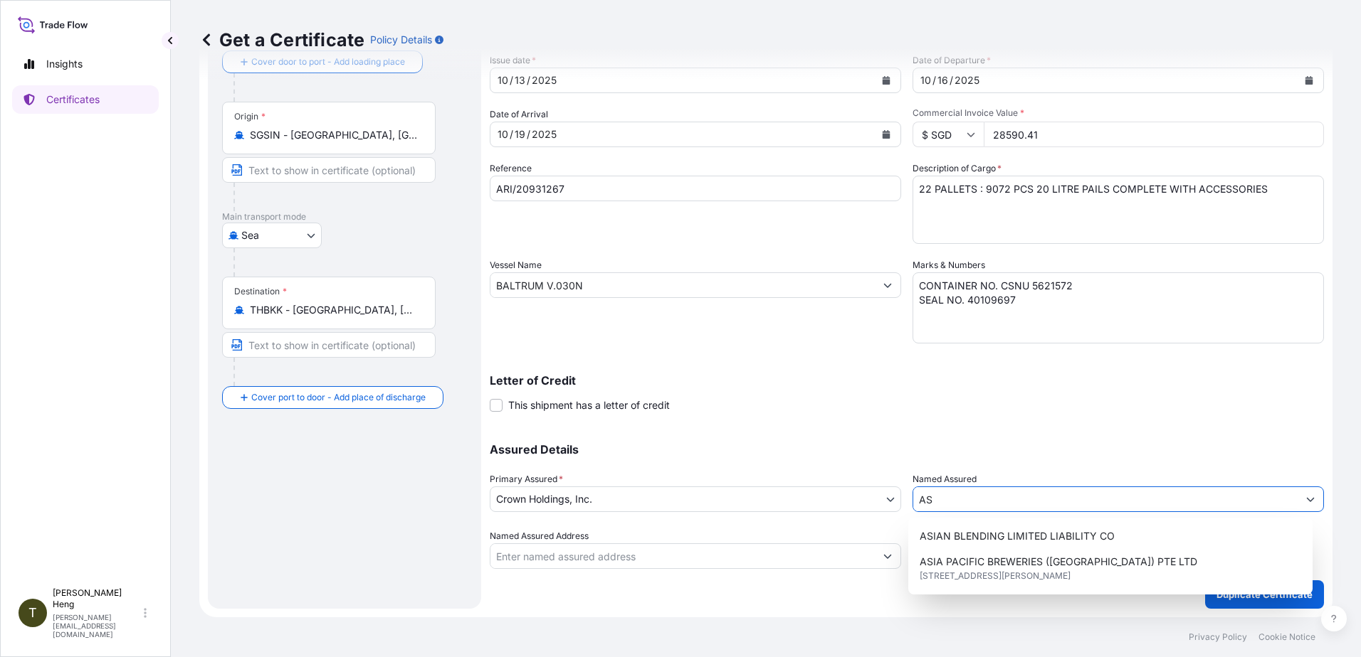
type input "A"
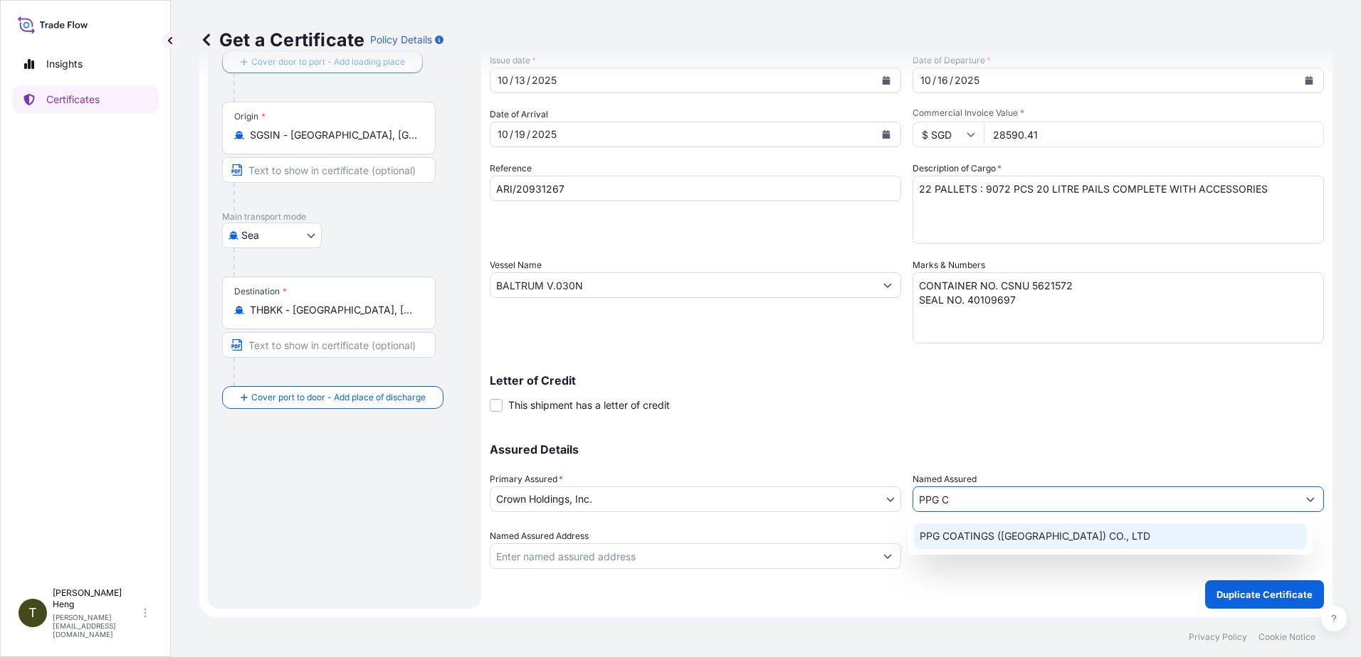
click at [1004, 542] on span "PPG COATINGS ([GEOGRAPHIC_DATA]) CO., LTD" at bounding box center [1034, 536] width 231 height 14
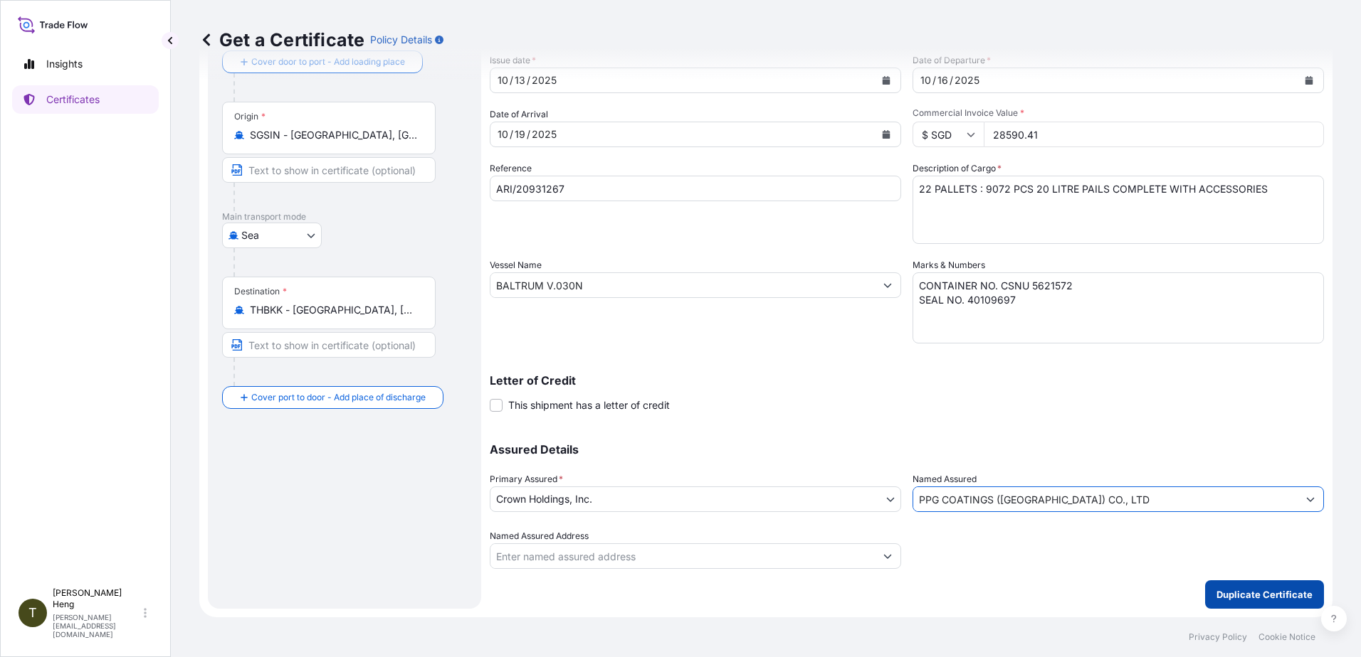
type input "PPG COATINGS ([GEOGRAPHIC_DATA]) CO., LTD"
click at [1275, 591] on p "Duplicate Certificate" at bounding box center [1264, 595] width 96 height 14
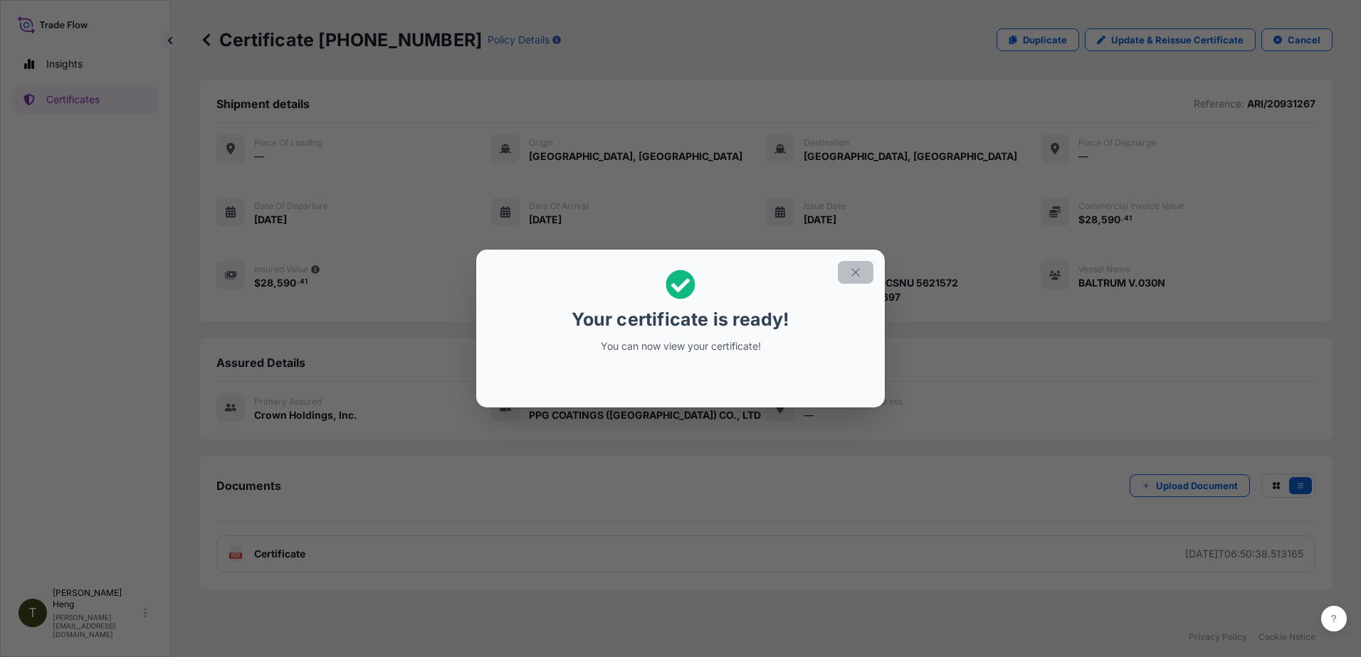
click at [856, 275] on icon "button" at bounding box center [855, 272] width 13 height 13
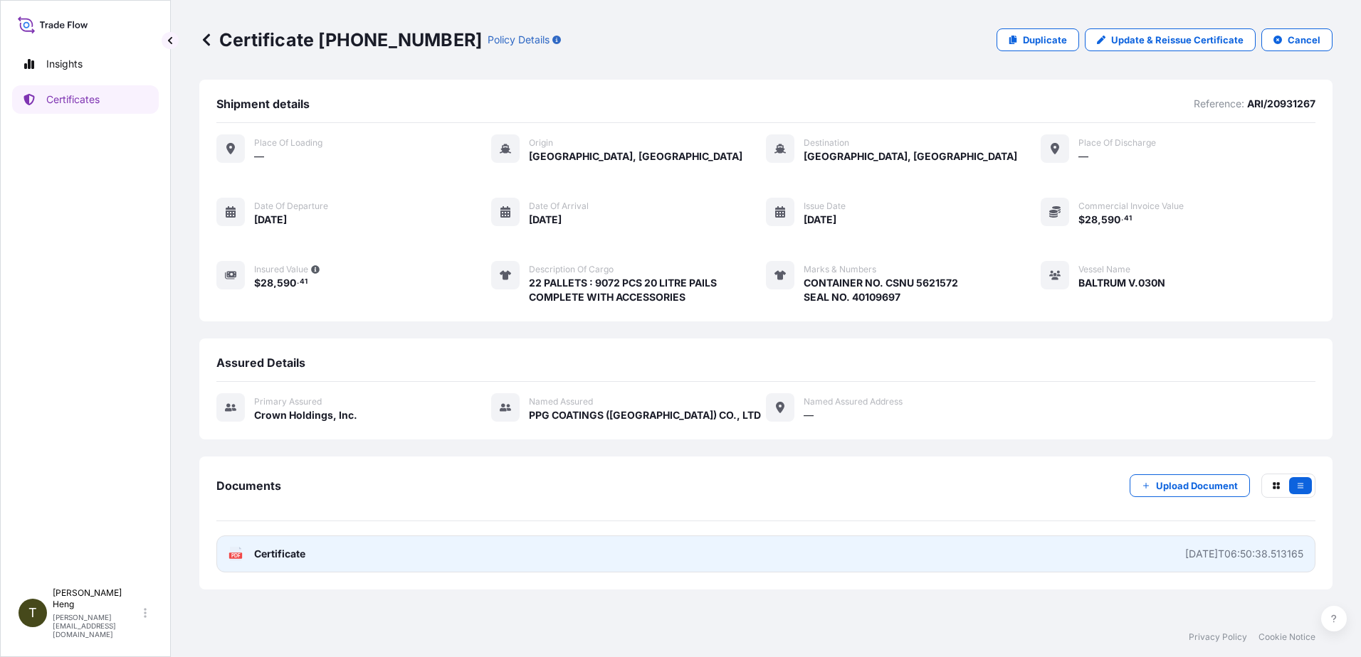
click at [236, 553] on icon at bounding box center [236, 554] width 12 height 14
